Goal: Information Seeking & Learning: Learn about a topic

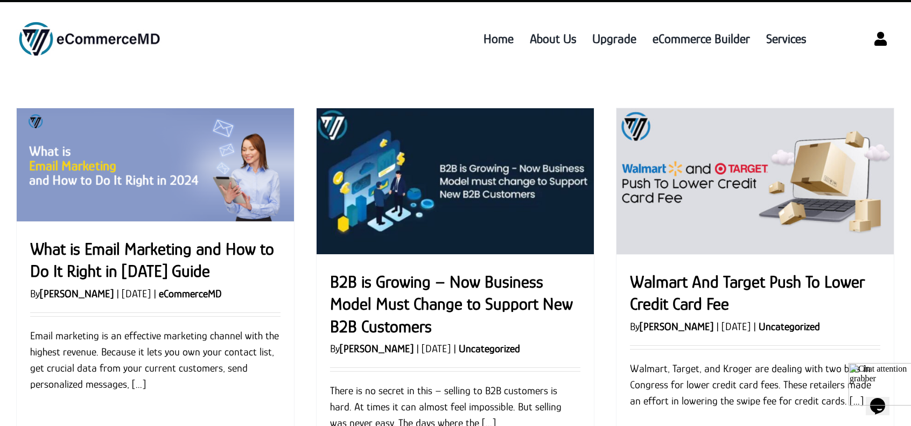
click at [166, 271] on link "What is Email Marketing and How to Do It Right in [DATE] Guide" at bounding box center [152, 260] width 244 height 42
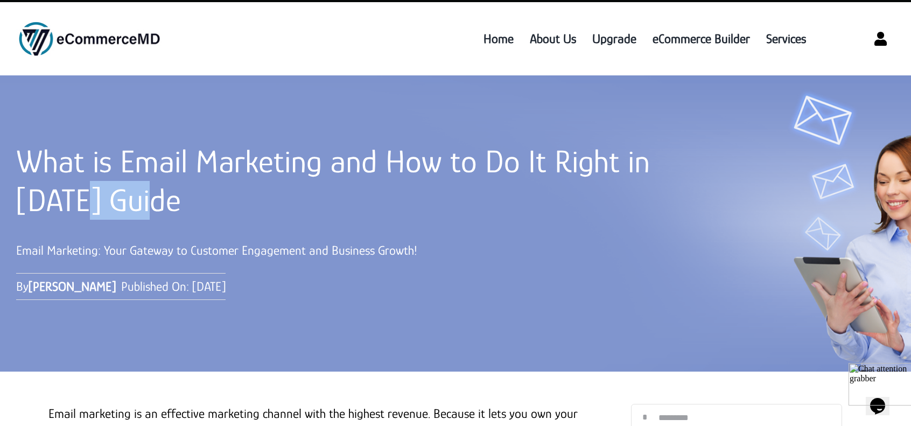
drag, startPoint x: 88, startPoint y: 200, endPoint x: 265, endPoint y: 208, distance: 177.3
click at [267, 204] on h1 "What is Email Marketing and How to Do It Right in [DATE] Guide" at bounding box center [341, 181] width 650 height 78
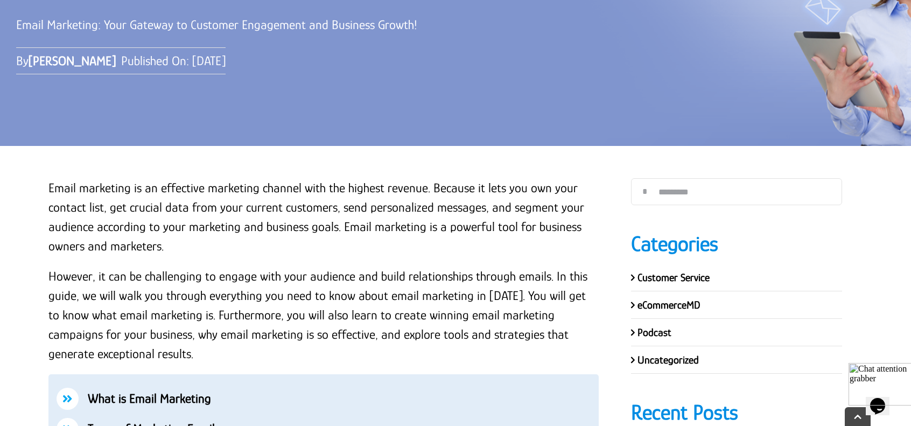
scroll to position [323, 0]
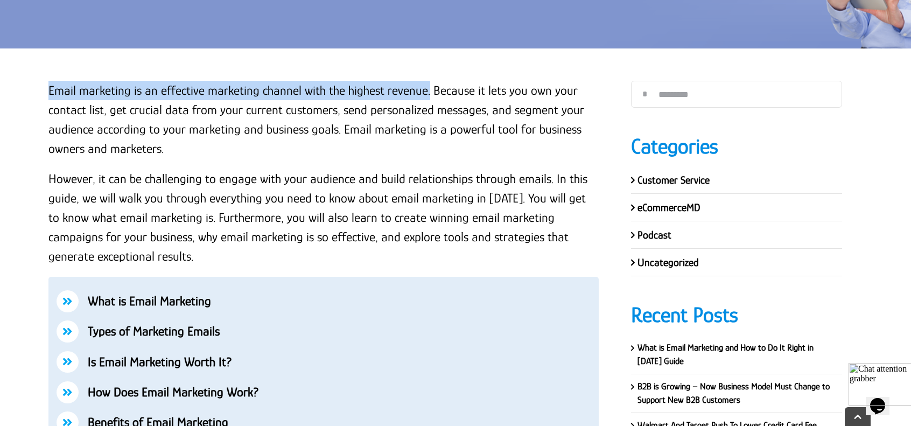
drag, startPoint x: 426, startPoint y: 90, endPoint x: 41, endPoint y: 73, distance: 385.9
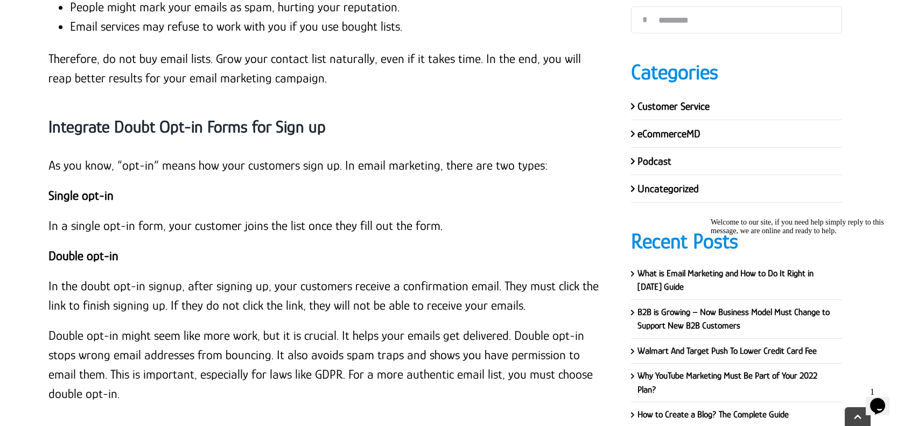
scroll to position [16508, 0]
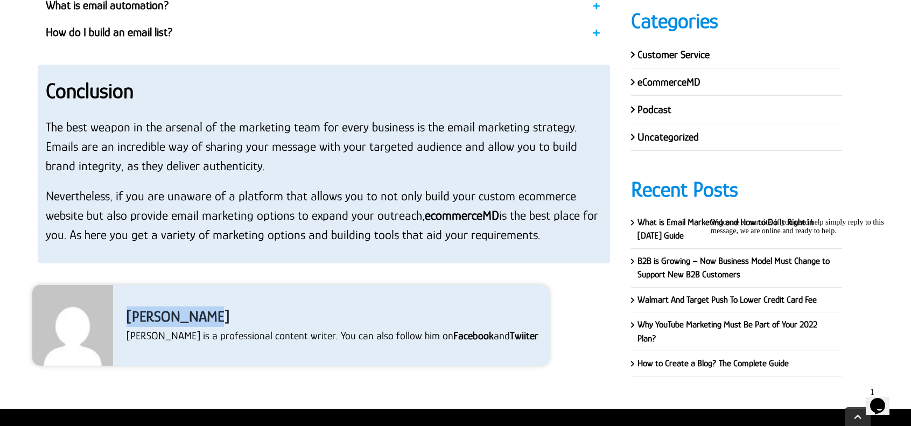
drag, startPoint x: 193, startPoint y: 109, endPoint x: 219, endPoint y: 125, distance: 30.5
click at [219, 285] on div "Garry Wilson Garry is a professional content writer. You can also follow him on…" at bounding box center [290, 325] width 517 height 81
click at [593, 285] on div "Garry Wilson Garry is a professional content writer. You can also follow him on…" at bounding box center [323, 325] width 583 height 81
drag, startPoint x: 603, startPoint y: 136, endPoint x: 581, endPoint y: 95, distance: 47.0
click at [604, 285] on div "Garry Wilson Garry is a professional content writer. You can also follow him on…" at bounding box center [323, 325] width 583 height 81
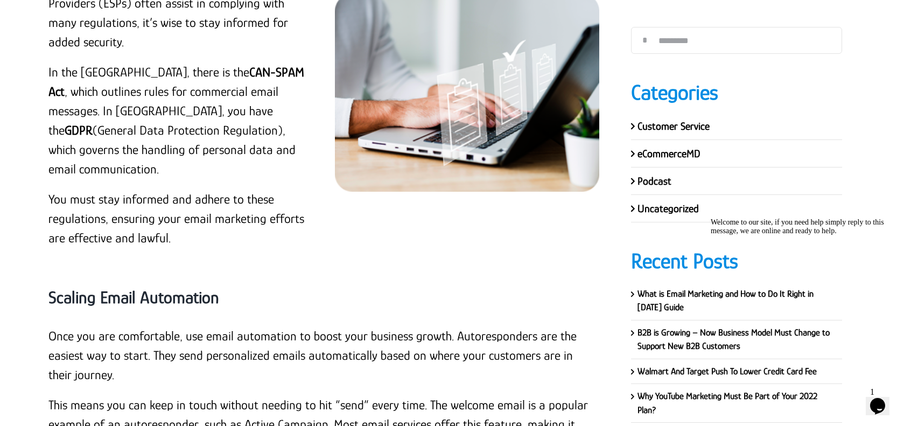
scroll to position [11555, 0]
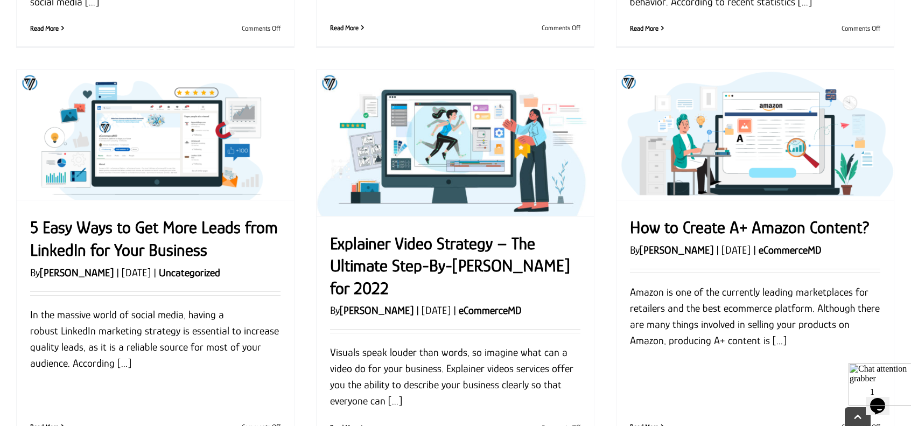
scroll to position [861, 0]
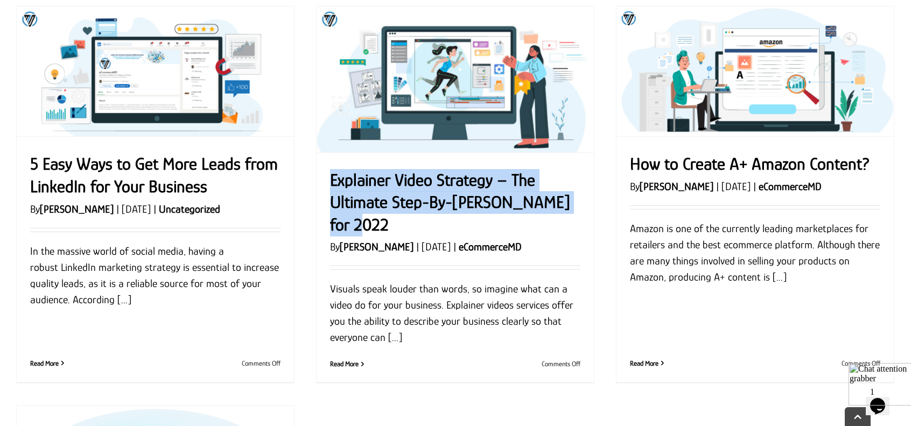
drag, startPoint x: 327, startPoint y: 172, endPoint x: 390, endPoint y: 234, distance: 89.1
click at [390, 234] on div "Explainer Video Strategy – The Ultimate Step-By-[PERSON_NAME] for 2022 By [PERS…" at bounding box center [455, 268] width 277 height 230
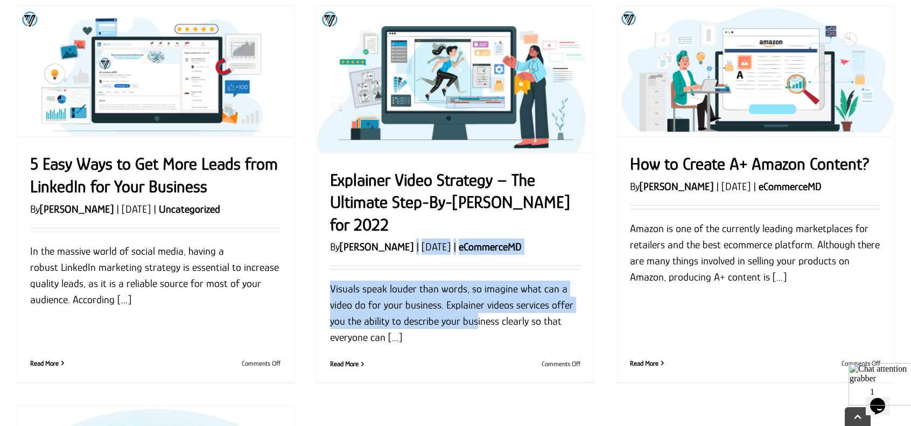
drag, startPoint x: 464, startPoint y: 318, endPoint x: 398, endPoint y: 256, distance: 90.6
click at [398, 255] on div "Explainer Video Strategy – The Ultimate Step-By-[PERSON_NAME] for 2022 By [PERS…" at bounding box center [455, 257] width 250 height 177
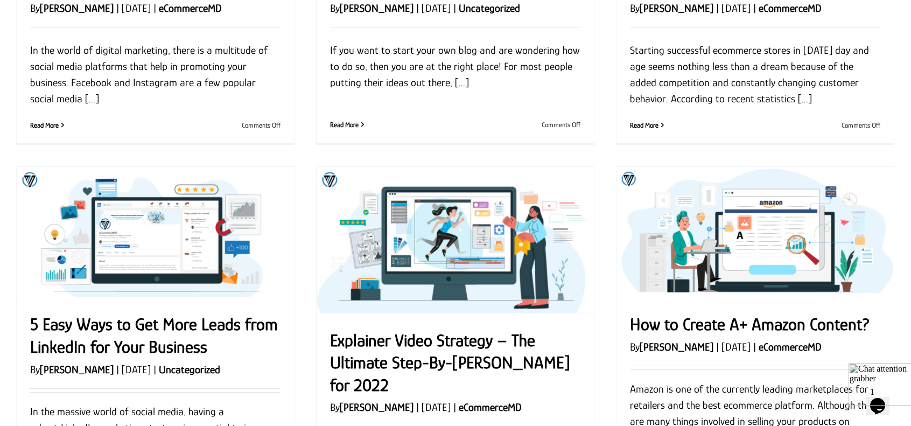
scroll to position [0, 0]
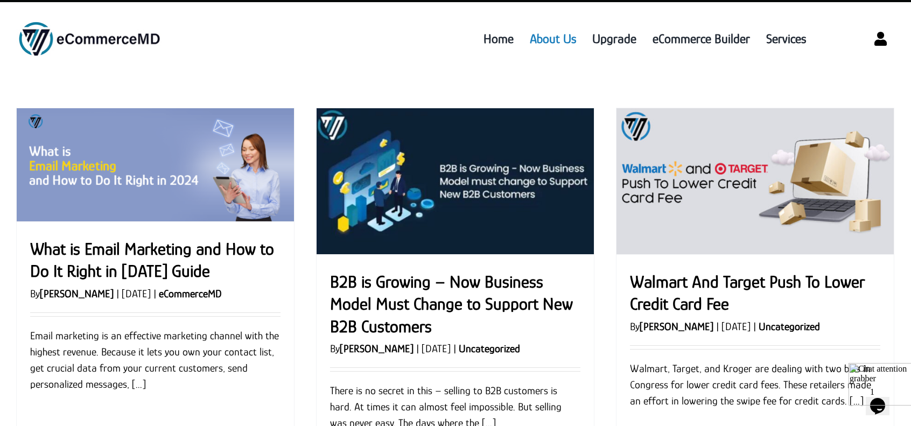
click at [558, 38] on span "About Us" at bounding box center [553, 38] width 46 height 19
